Goal: Information Seeking & Learning: Check status

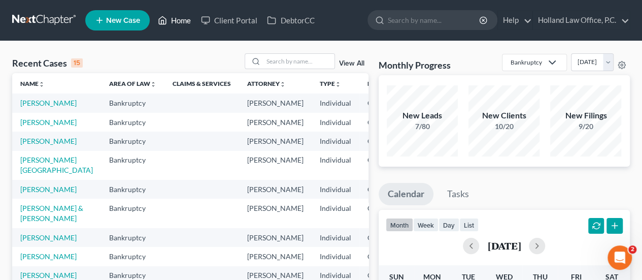
click at [175, 20] on link "Home" at bounding box center [174, 20] width 43 height 18
click at [295, 64] on input "search" at bounding box center [298, 61] width 71 height 15
paste input "[PERSON_NAME]"
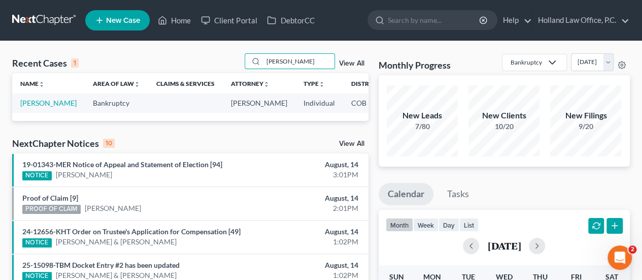
type input "[PERSON_NAME]"
click at [30, 107] on link "[PERSON_NAME]" at bounding box center [48, 102] width 56 height 9
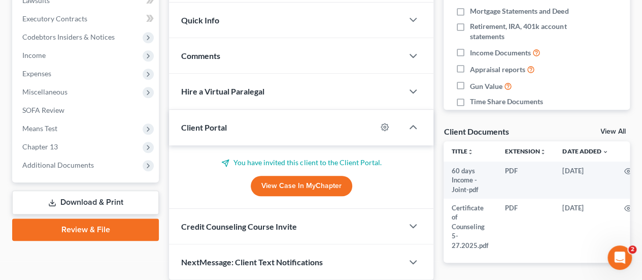
scroll to position [323, 0]
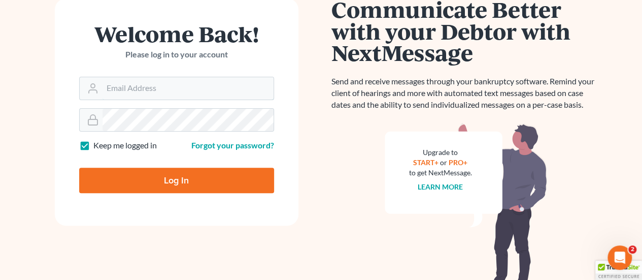
type input "[PERSON_NAME][EMAIL_ADDRESS][DOMAIN_NAME]"
click at [192, 173] on input "Log In" at bounding box center [176, 179] width 195 height 25
type input "Thinking..."
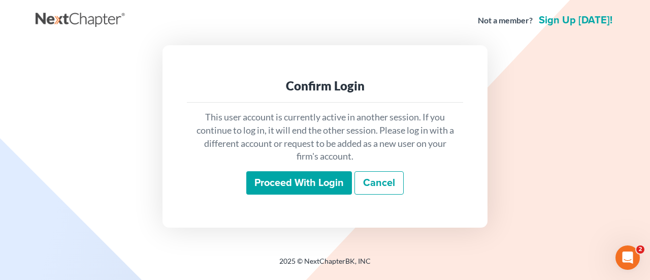
click at [295, 183] on input "Proceed with login" at bounding box center [299, 182] width 106 height 23
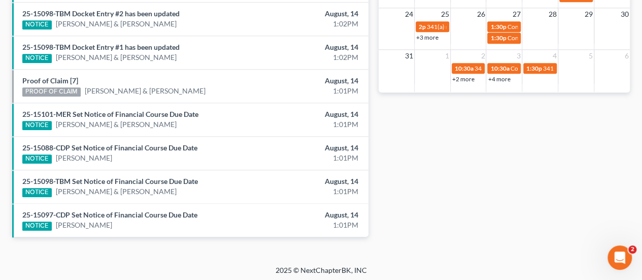
scroll to position [295, 0]
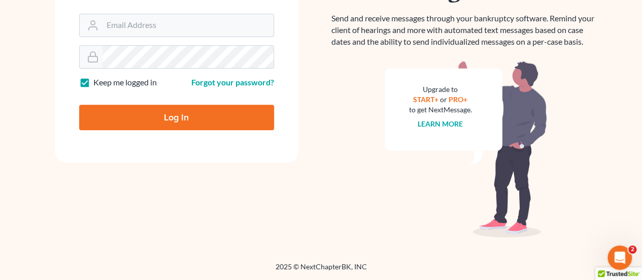
type input "[PERSON_NAME][EMAIL_ADDRESS][DOMAIN_NAME]"
click at [240, 119] on input "Log In" at bounding box center [176, 117] width 195 height 25
type input "Thinking..."
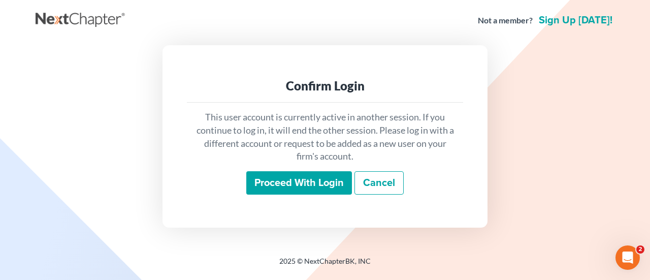
click at [318, 178] on input "Proceed with login" at bounding box center [299, 182] width 106 height 23
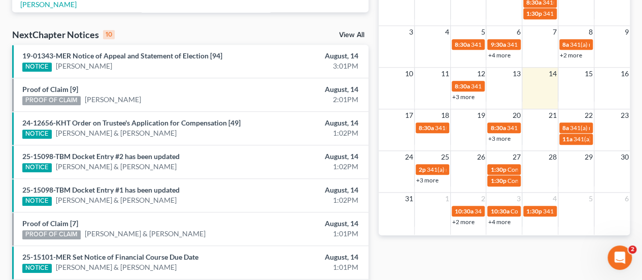
scroll to position [355, 0]
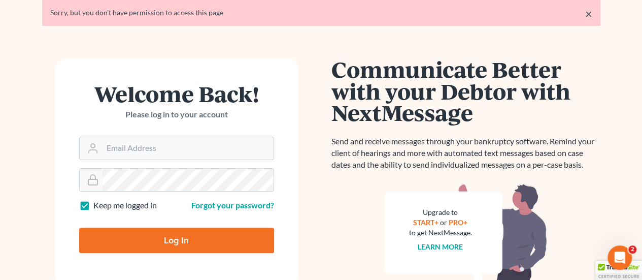
scroll to position [51, 0]
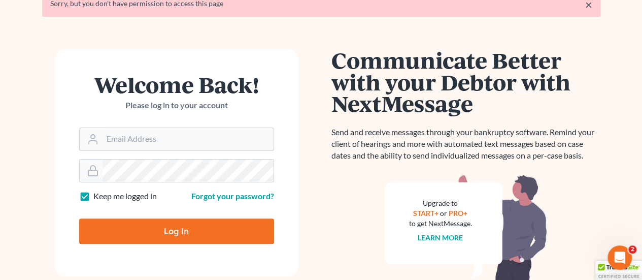
type input "[PERSON_NAME][EMAIL_ADDRESS][DOMAIN_NAME]"
click at [195, 228] on input "Log In" at bounding box center [176, 230] width 195 height 25
type input "Thinking..."
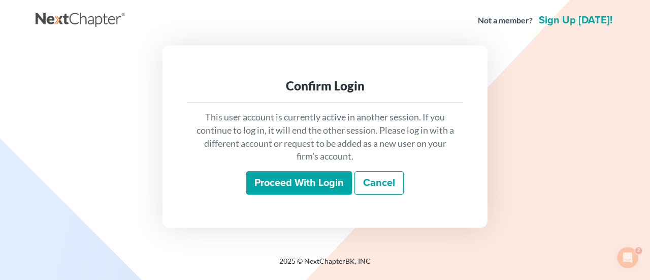
click at [292, 185] on input "Proceed with login" at bounding box center [299, 182] width 106 height 23
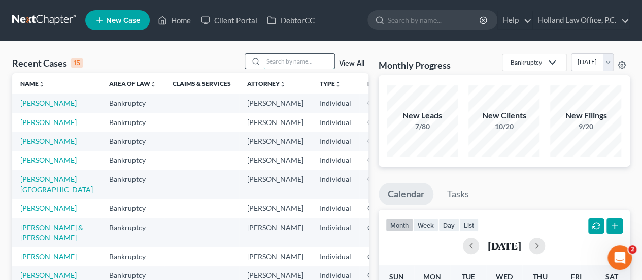
click at [273, 60] on input "search" at bounding box center [298, 61] width 71 height 15
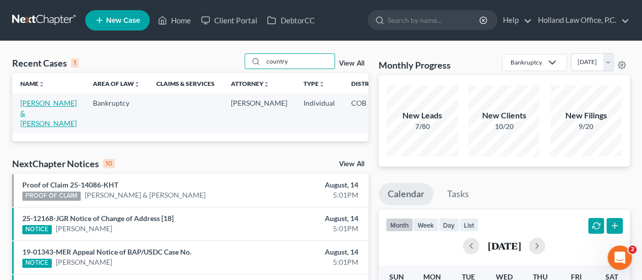
type input "country"
click at [25, 110] on link "[PERSON_NAME] & [PERSON_NAME]" at bounding box center [48, 112] width 56 height 29
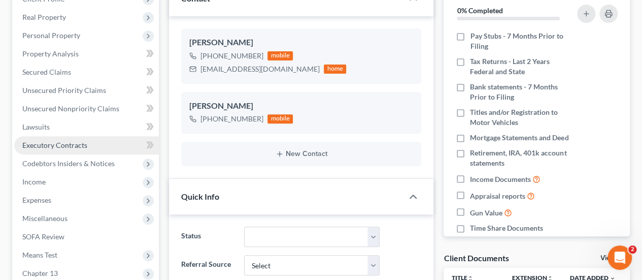
scroll to position [101, 0]
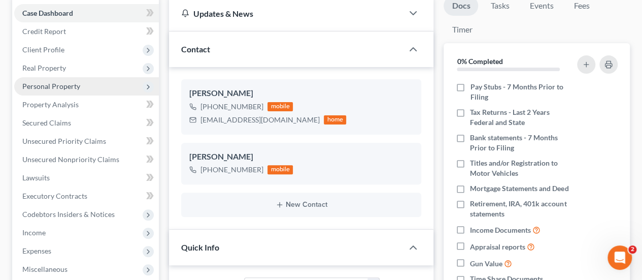
click at [40, 84] on span "Personal Property" at bounding box center [51, 86] width 58 height 9
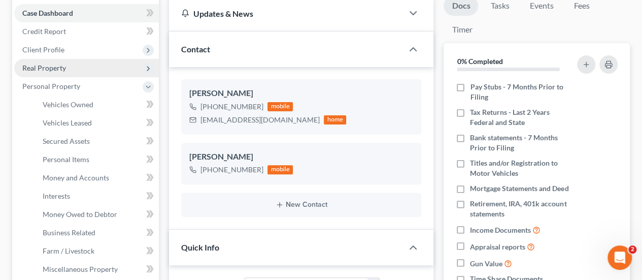
click at [45, 71] on span "Real Property" at bounding box center [44, 67] width 44 height 9
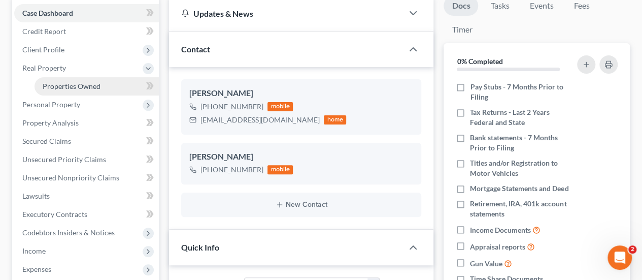
click at [60, 87] on span "Properties Owned" at bounding box center [72, 86] width 58 height 9
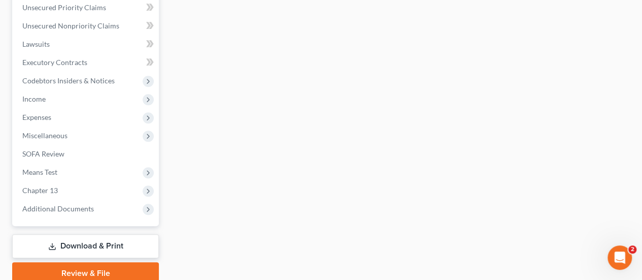
scroll to position [295, 0]
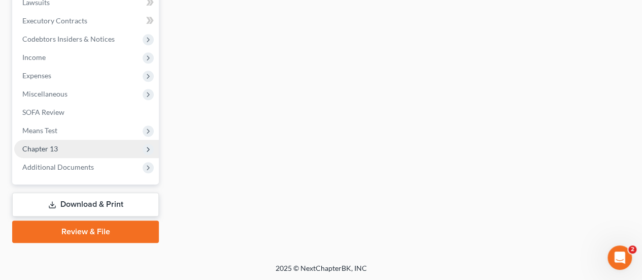
click at [45, 147] on span "Chapter 13" at bounding box center [40, 148] width 36 height 9
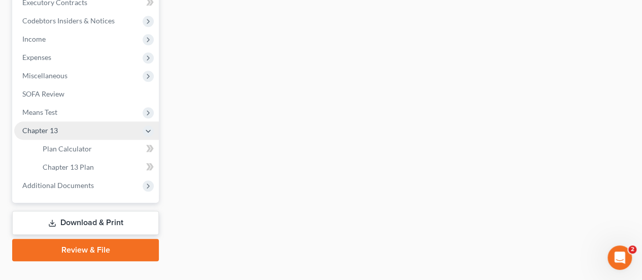
scroll to position [277, 0]
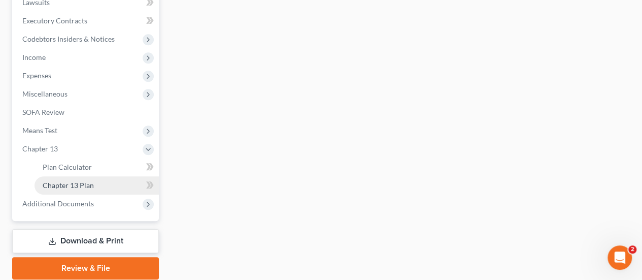
click at [65, 184] on span "Chapter 13 Plan" at bounding box center [68, 185] width 51 height 9
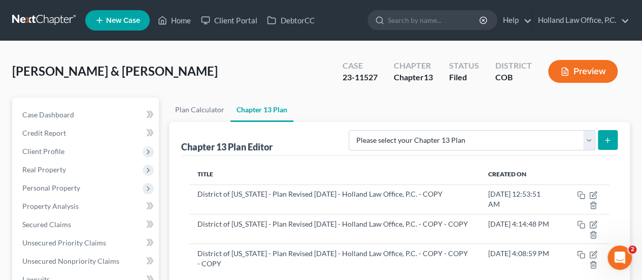
scroll to position [101, 0]
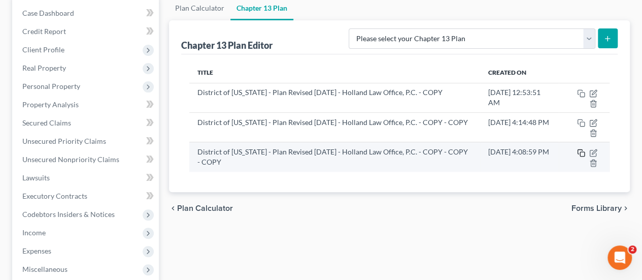
click at [583, 151] on icon "button" at bounding box center [581, 153] width 8 height 8
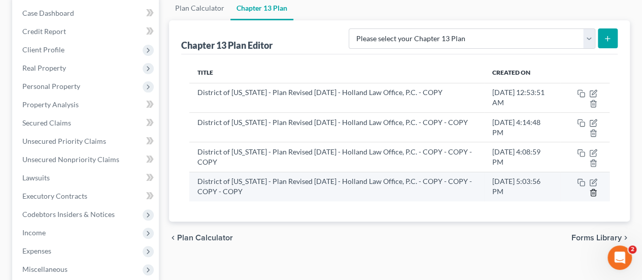
click at [592, 192] on icon "button" at bounding box center [593, 192] width 8 height 8
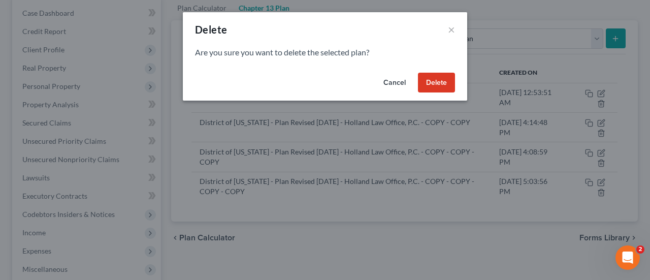
click at [428, 78] on button "Delete" at bounding box center [436, 83] width 37 height 20
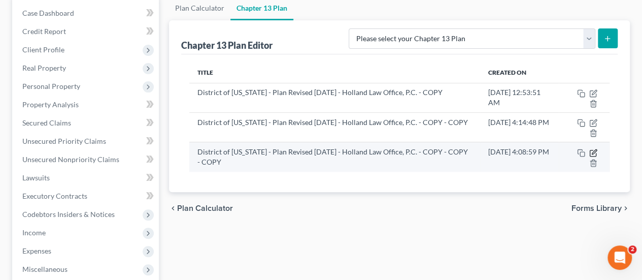
click at [593, 152] on icon "button" at bounding box center [594, 151] width 5 height 5
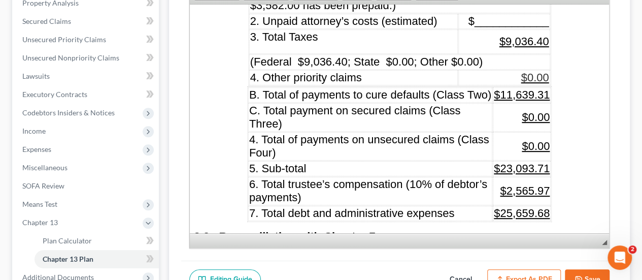
scroll to position [1370, 0]
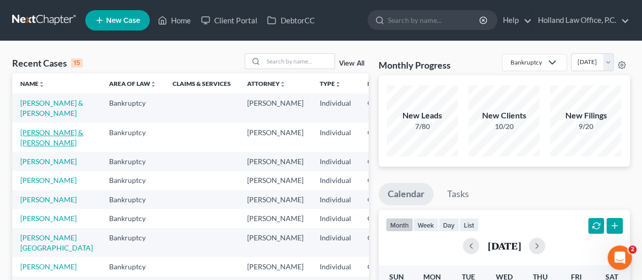
click at [31, 139] on link "Countryman, Paul & Denyse" at bounding box center [51, 137] width 63 height 19
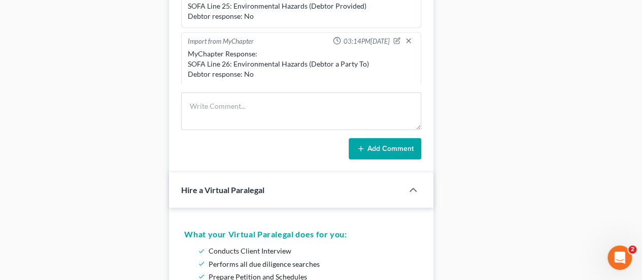
scroll to position [1066, 0]
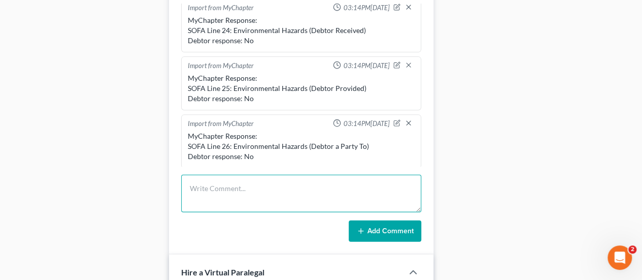
click at [207, 177] on textarea at bounding box center [301, 194] width 240 height 38
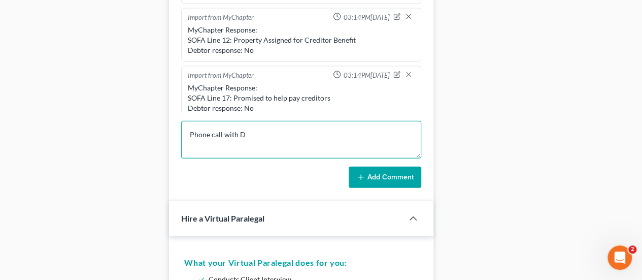
scroll to position [1114, 0]
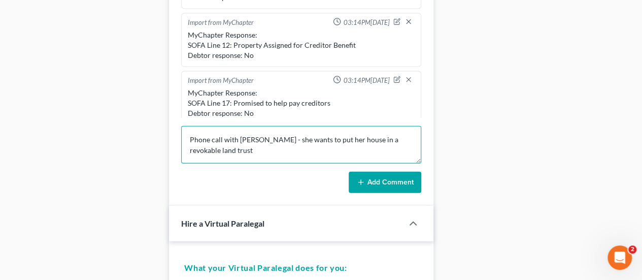
click at [266, 138] on textarea "Phone call with Denyse - she wants to put her house in a revokable land trust" at bounding box center [301, 145] width 240 height 38
click at [254, 155] on textarea "Phone call with Denyse - Paul passed away. She is sick and in a rehab facility …" at bounding box center [301, 145] width 240 height 38
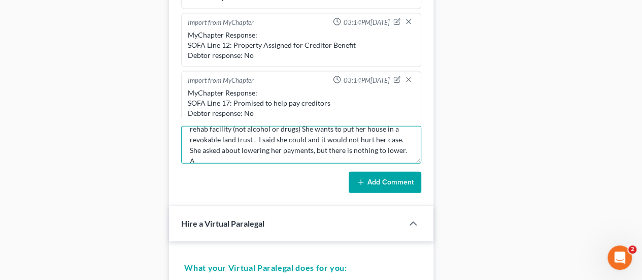
scroll to position [23, 0]
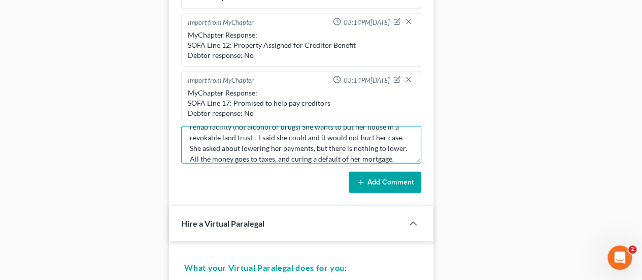
type textarea "Phone call with Denyse - Paul passed away. She is sick and in a rehab facility …"
click at [404, 177] on button "Add Comment" at bounding box center [385, 182] width 73 height 21
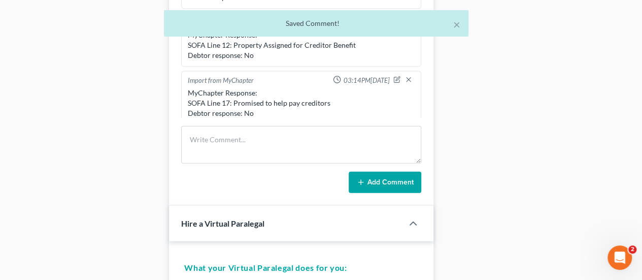
scroll to position [256, 0]
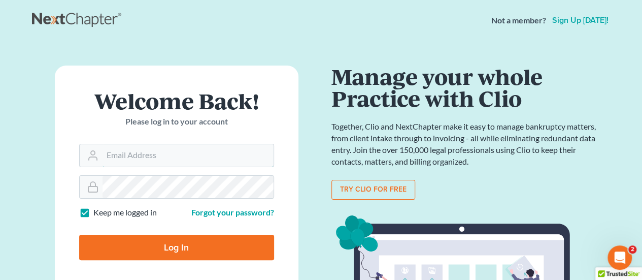
type input "[PERSON_NAME][EMAIL_ADDRESS][DOMAIN_NAME]"
click at [150, 240] on input "Log In" at bounding box center [176, 246] width 195 height 25
type input "Thinking..."
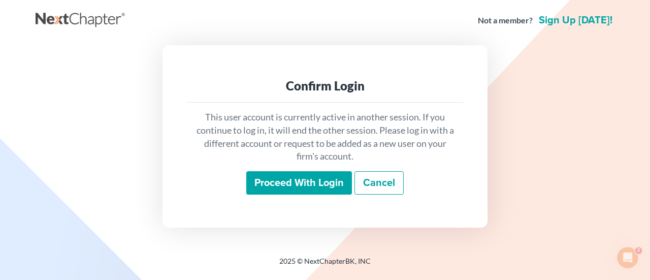
click at [309, 182] on input "Proceed with login" at bounding box center [299, 182] width 106 height 23
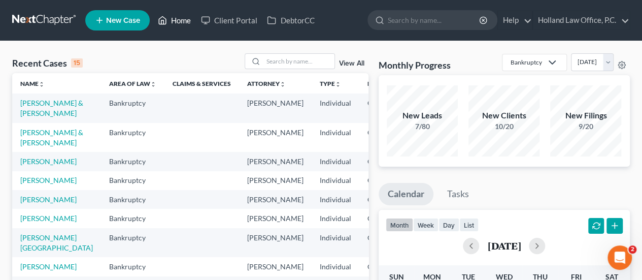
click at [181, 20] on link "Home" at bounding box center [174, 20] width 43 height 18
click at [296, 67] on input "search" at bounding box center [298, 61] width 71 height 15
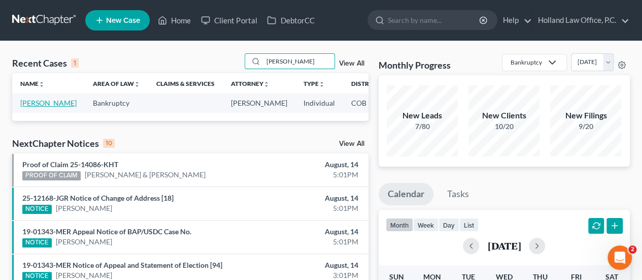
type input "[PERSON_NAME]"
click at [32, 102] on link "[PERSON_NAME]" at bounding box center [48, 102] width 56 height 9
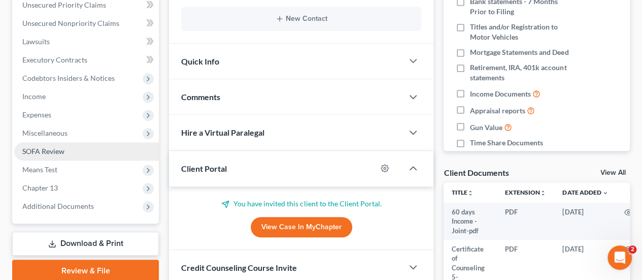
scroll to position [254, 0]
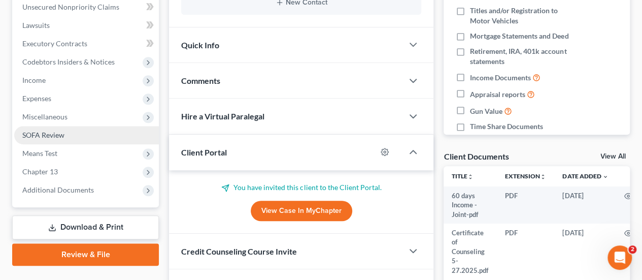
click at [45, 189] on span "Additional Documents" at bounding box center [58, 189] width 72 height 9
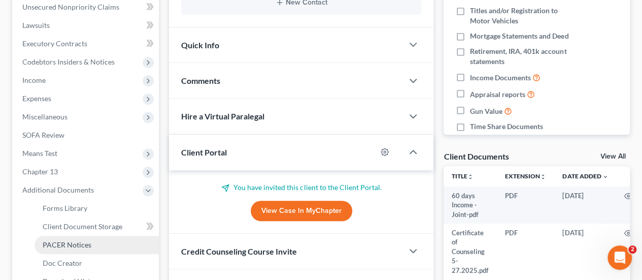
click at [77, 240] on span "PACER Notices" at bounding box center [67, 244] width 49 height 9
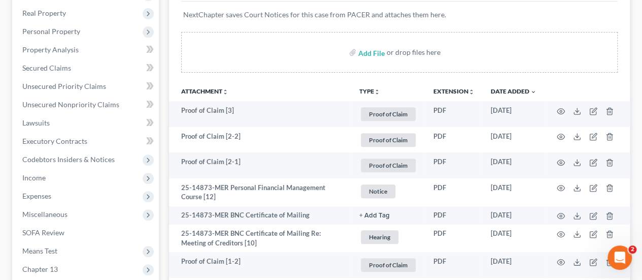
scroll to position [4, 0]
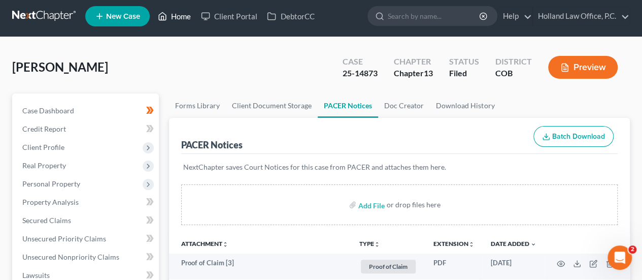
click at [182, 18] on link "Home" at bounding box center [174, 16] width 43 height 18
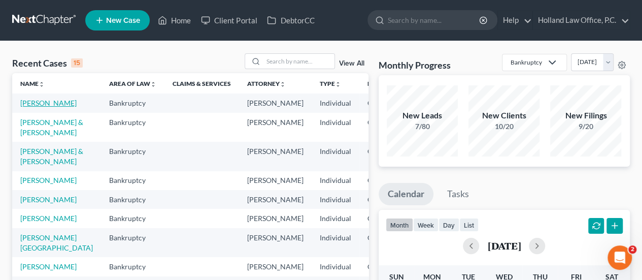
click at [35, 107] on link "[PERSON_NAME]" at bounding box center [48, 102] width 56 height 9
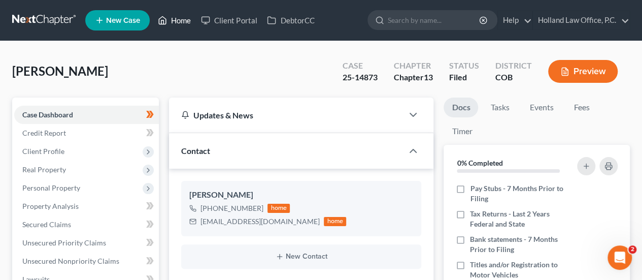
click at [183, 15] on link "Home" at bounding box center [174, 20] width 43 height 18
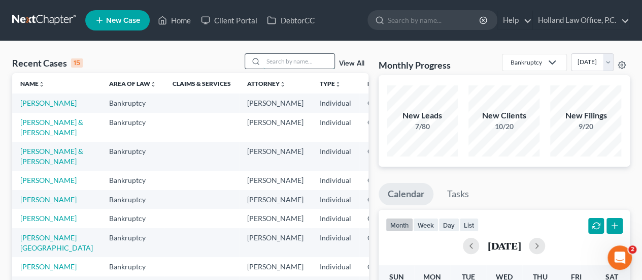
click at [312, 61] on input "search" at bounding box center [298, 61] width 71 height 15
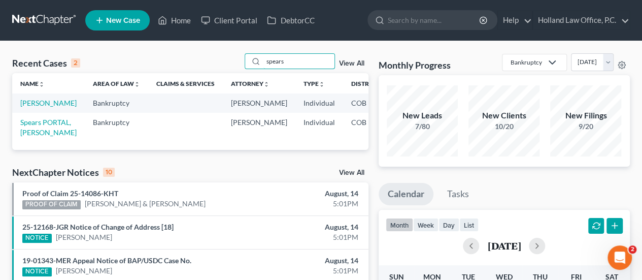
type input "spears"
click at [33, 107] on td "[PERSON_NAME]" at bounding box center [48, 102] width 73 height 19
click at [32, 103] on link "[PERSON_NAME]" at bounding box center [48, 102] width 56 height 9
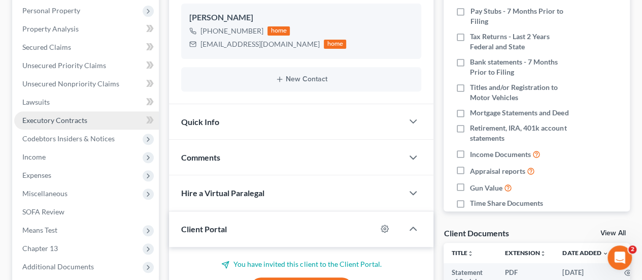
scroll to position [203, 0]
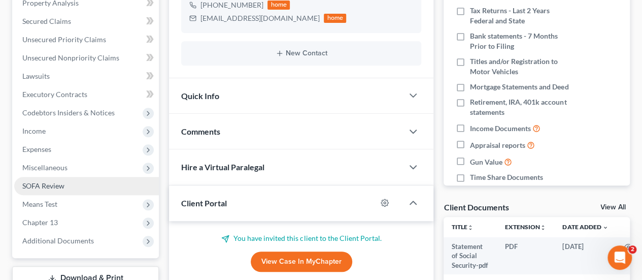
click at [52, 182] on span "SOFA Review" at bounding box center [43, 185] width 42 height 9
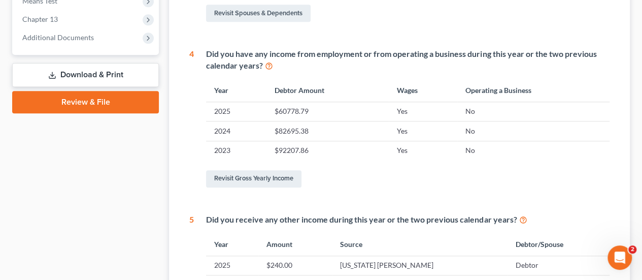
scroll to position [304, 0]
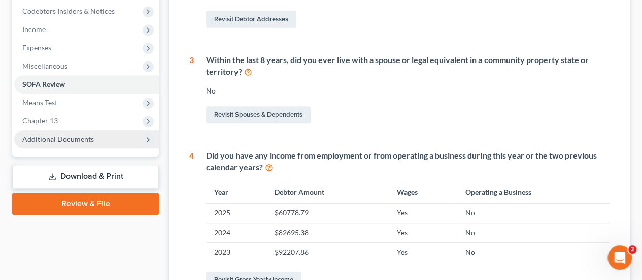
click at [64, 137] on span "Additional Documents" at bounding box center [58, 138] width 72 height 9
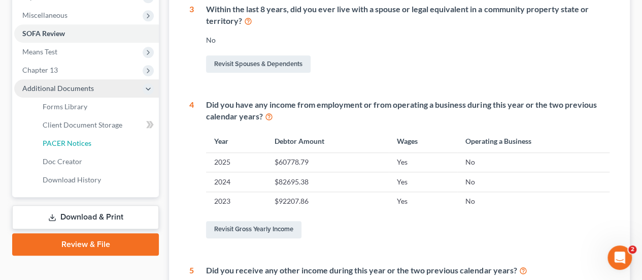
click at [64, 137] on link "PACER Notices" at bounding box center [97, 143] width 124 height 18
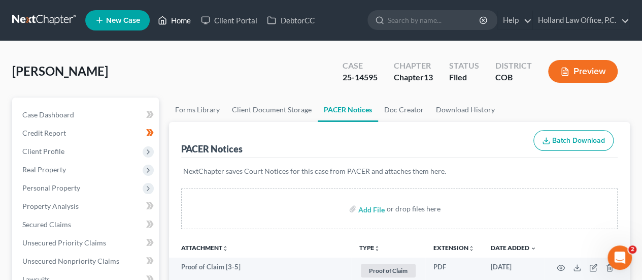
click at [179, 18] on link "Home" at bounding box center [174, 20] width 43 height 18
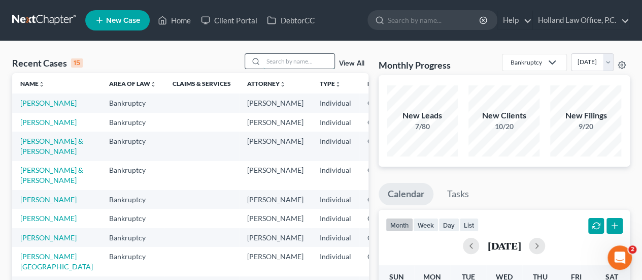
click at [309, 63] on input "search" at bounding box center [298, 61] width 71 height 15
drag, startPoint x: 275, startPoint y: 60, endPoint x: 269, endPoint y: 56, distance: 6.9
click at [275, 60] on input "search" at bounding box center [298, 61] width 71 height 15
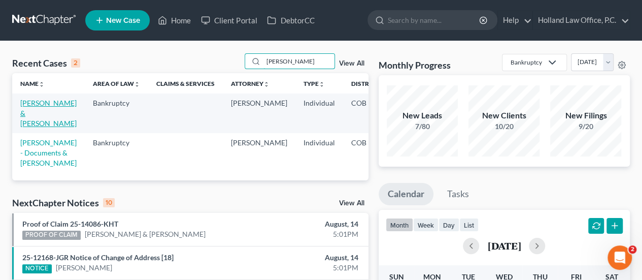
type input "[PERSON_NAME]"
click at [37, 111] on link "[PERSON_NAME] & [PERSON_NAME]" at bounding box center [48, 112] width 56 height 29
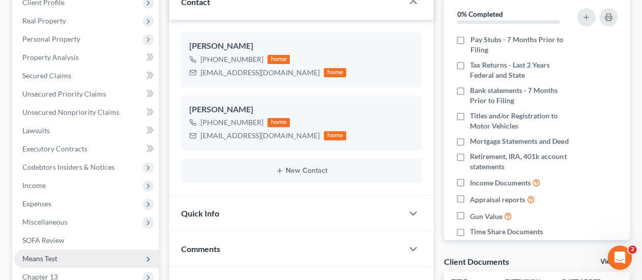
scroll to position [203, 0]
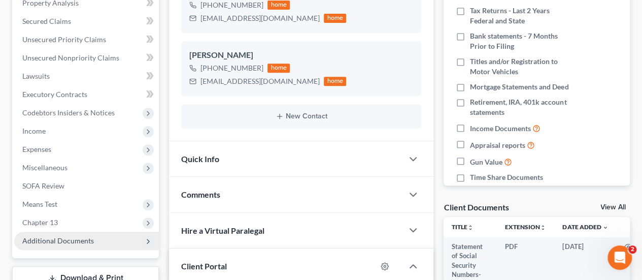
click at [56, 241] on span "Additional Documents" at bounding box center [58, 240] width 72 height 9
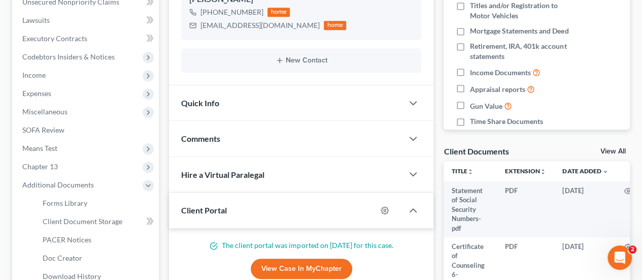
scroll to position [304, 0]
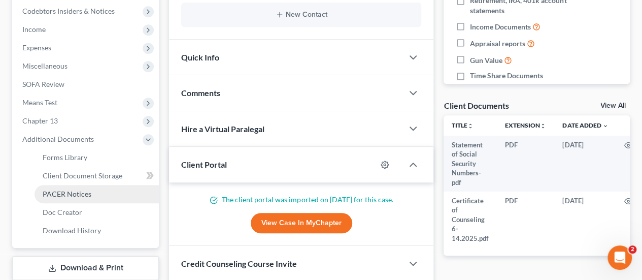
click at [63, 191] on span "PACER Notices" at bounding box center [67, 193] width 49 height 9
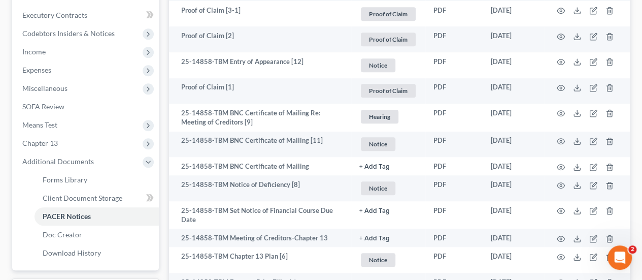
scroll to position [304, 0]
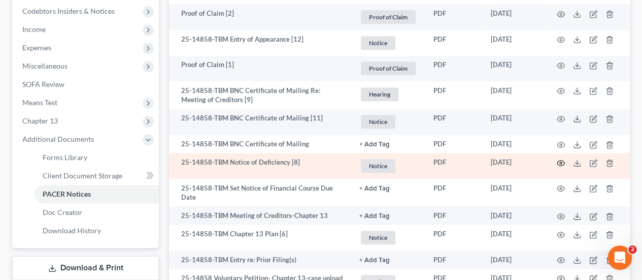
click at [559, 159] on icon "button" at bounding box center [561, 163] width 8 height 8
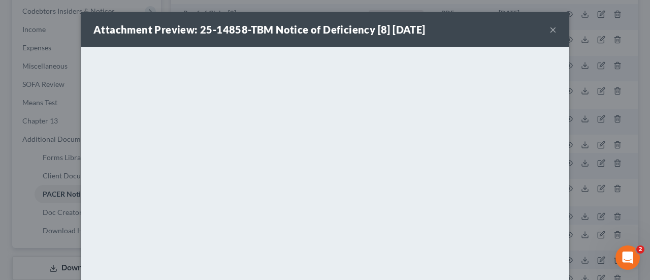
click at [550, 30] on button "×" at bounding box center [552, 29] width 7 height 12
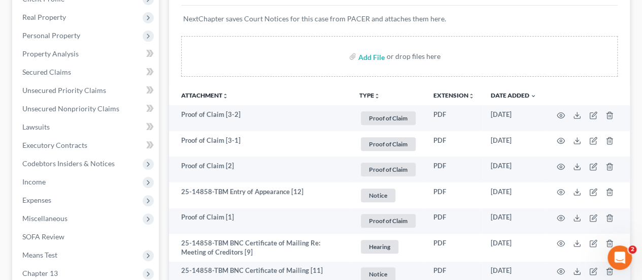
scroll to position [0, 0]
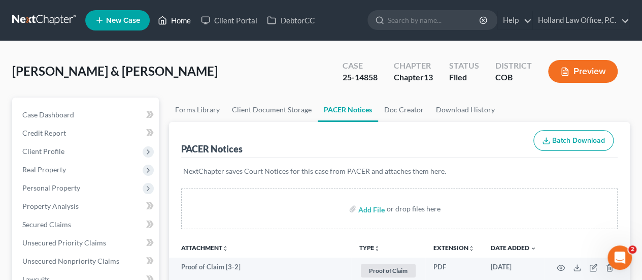
click at [180, 17] on link "Home" at bounding box center [174, 20] width 43 height 18
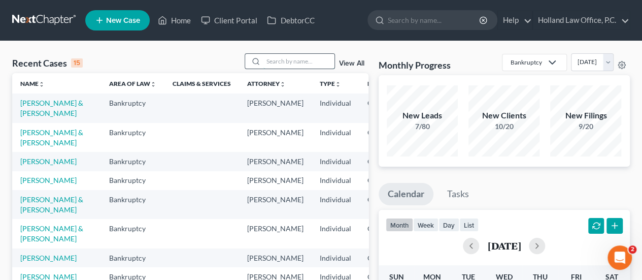
click at [271, 62] on input "search" at bounding box center [298, 61] width 71 height 15
click at [283, 59] on input "search" at bounding box center [298, 61] width 71 height 15
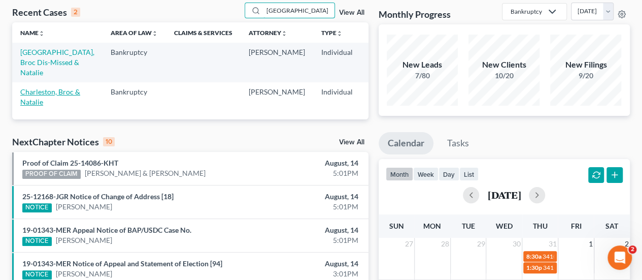
type input "[GEOGRAPHIC_DATA]"
click at [29, 106] on link "Charleston, Broc & Natalie" at bounding box center [50, 96] width 60 height 19
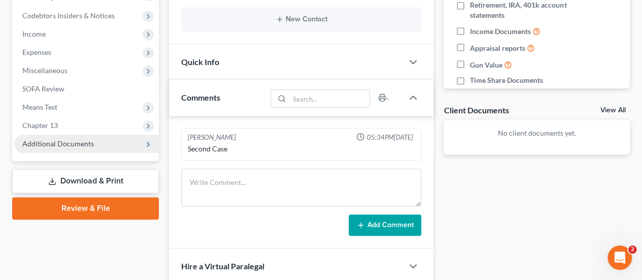
scroll to position [355, 0]
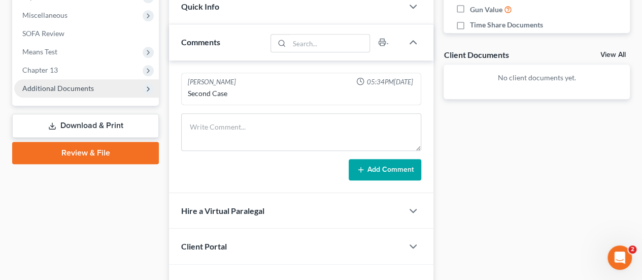
click at [46, 85] on span "Additional Documents" at bounding box center [58, 88] width 72 height 9
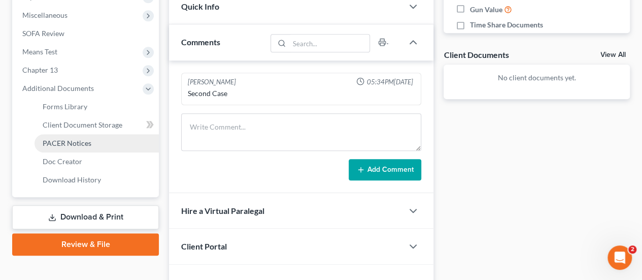
click at [65, 139] on span "PACER Notices" at bounding box center [67, 143] width 49 height 9
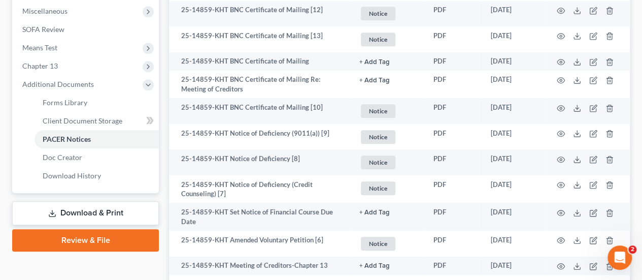
scroll to position [406, 0]
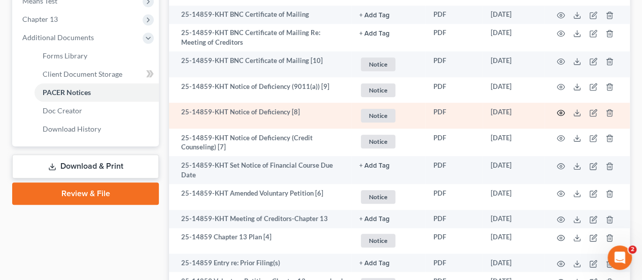
click at [560, 112] on icon "button" at bounding box center [561, 113] width 8 height 8
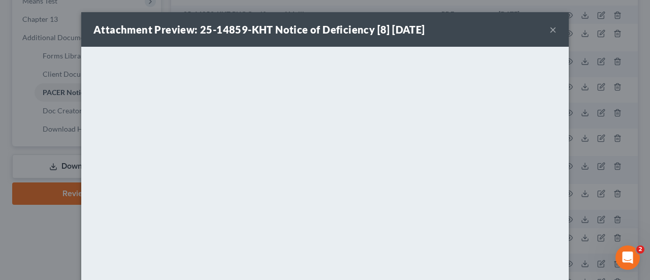
click at [549, 32] on button "×" at bounding box center [552, 29] width 7 height 12
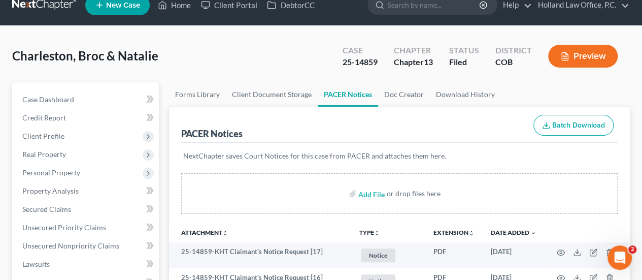
scroll to position [0, 0]
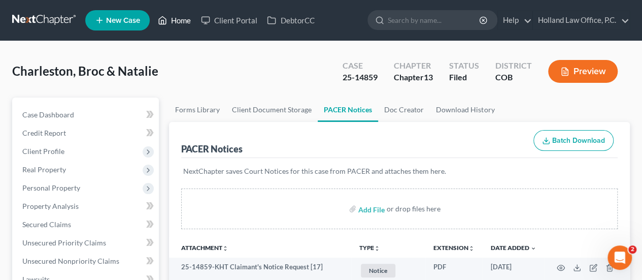
click at [181, 21] on link "Home" at bounding box center [174, 20] width 43 height 18
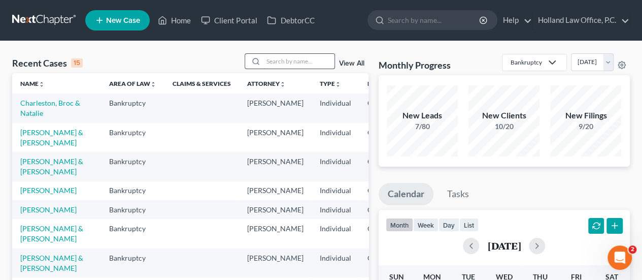
click at [275, 61] on input "search" at bounding box center [298, 61] width 71 height 15
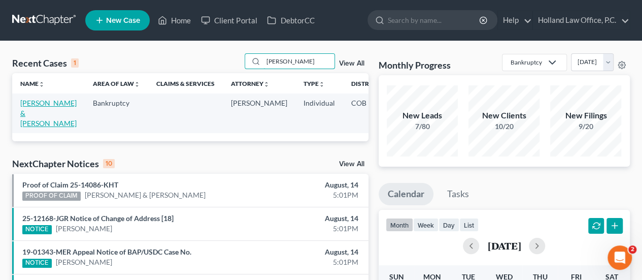
type input "[PERSON_NAME]"
click at [36, 108] on link "[PERSON_NAME] & [PERSON_NAME]" at bounding box center [48, 112] width 56 height 29
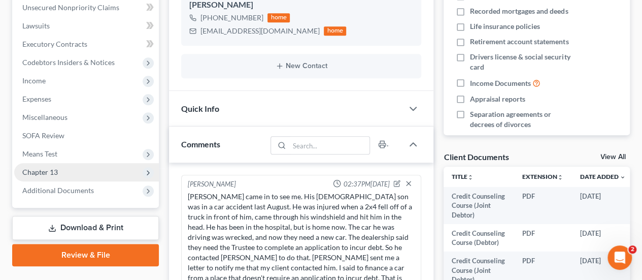
scroll to position [254, 0]
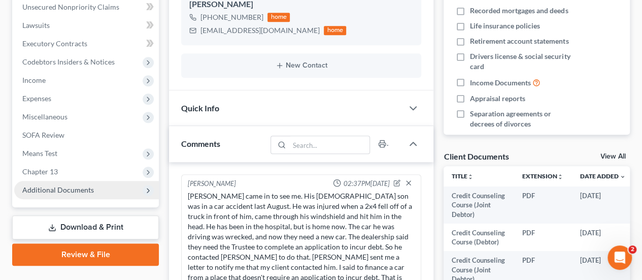
click at [86, 186] on span "Additional Documents" at bounding box center [58, 189] width 72 height 9
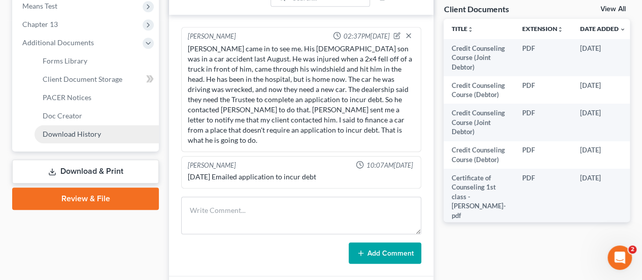
scroll to position [457, 0]
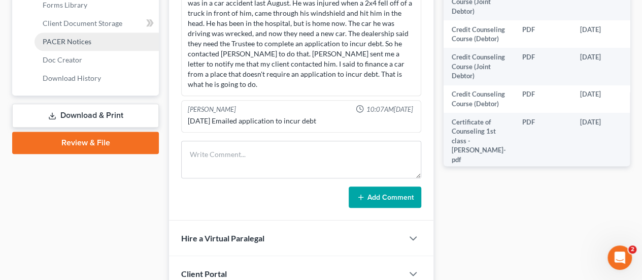
click at [78, 38] on span "PACER Notices" at bounding box center [67, 41] width 49 height 9
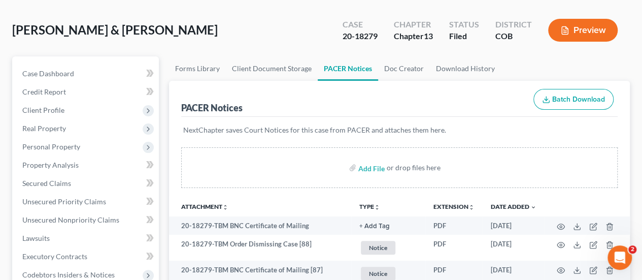
scroll to position [51, 0]
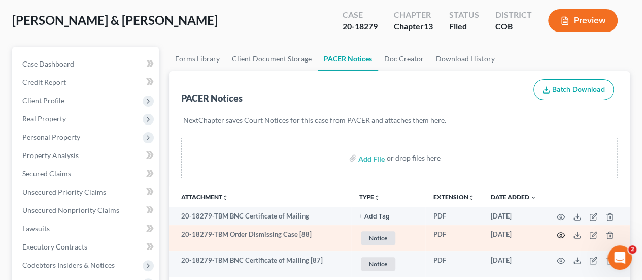
click at [561, 234] on circle "button" at bounding box center [561, 235] width 2 height 2
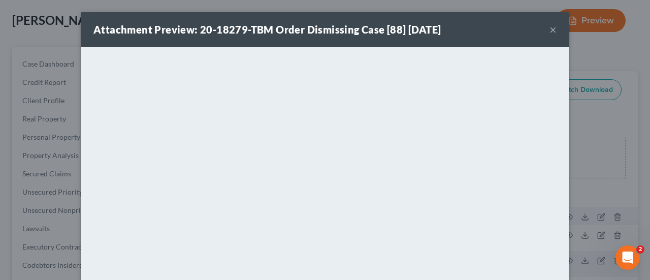
click at [549, 31] on button "×" at bounding box center [552, 29] width 7 height 12
